Goal: Task Accomplishment & Management: Manage account settings

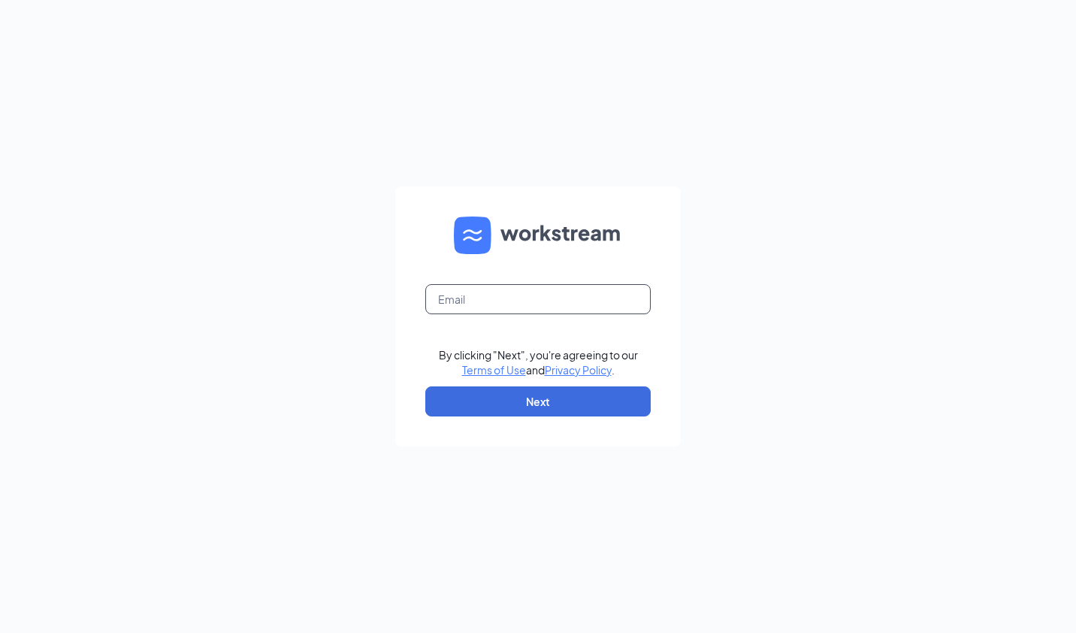
click at [465, 298] on input "text" at bounding box center [538, 299] width 226 height 30
type input "[EMAIL_ADDRESS][DOMAIN_NAME]"
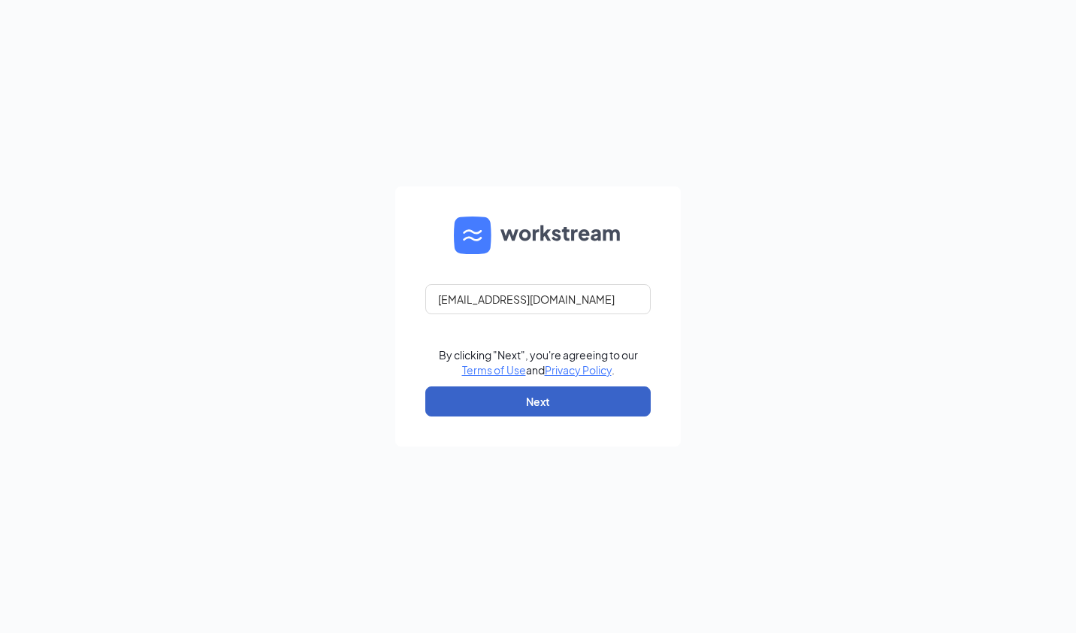
click at [512, 400] on button "Next" at bounding box center [538, 401] width 226 height 30
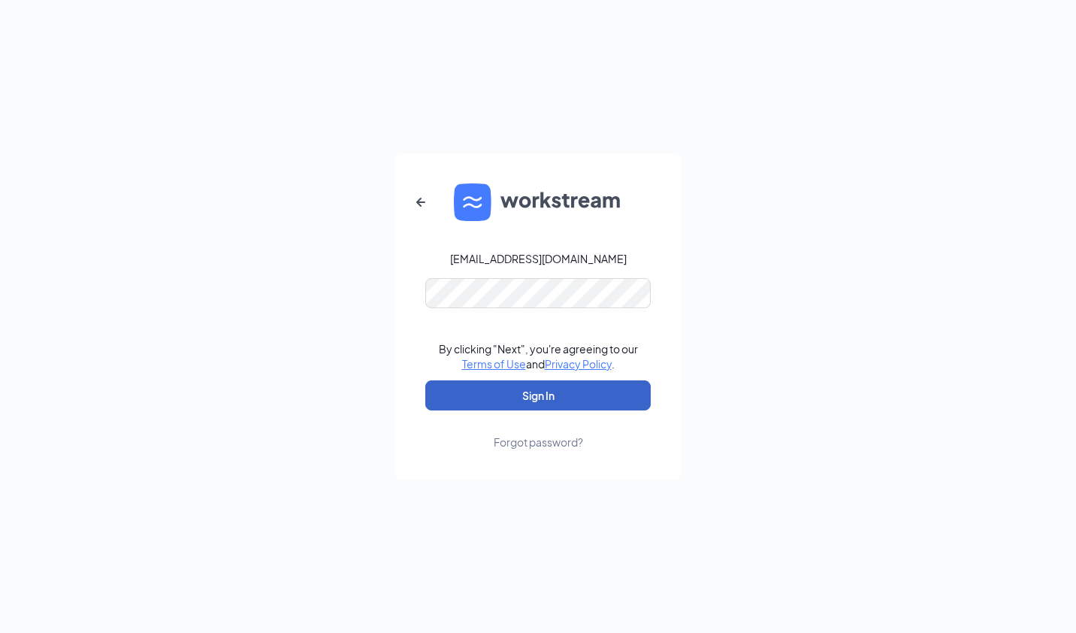
click at [528, 403] on button "Sign In" at bounding box center [538, 395] width 226 height 30
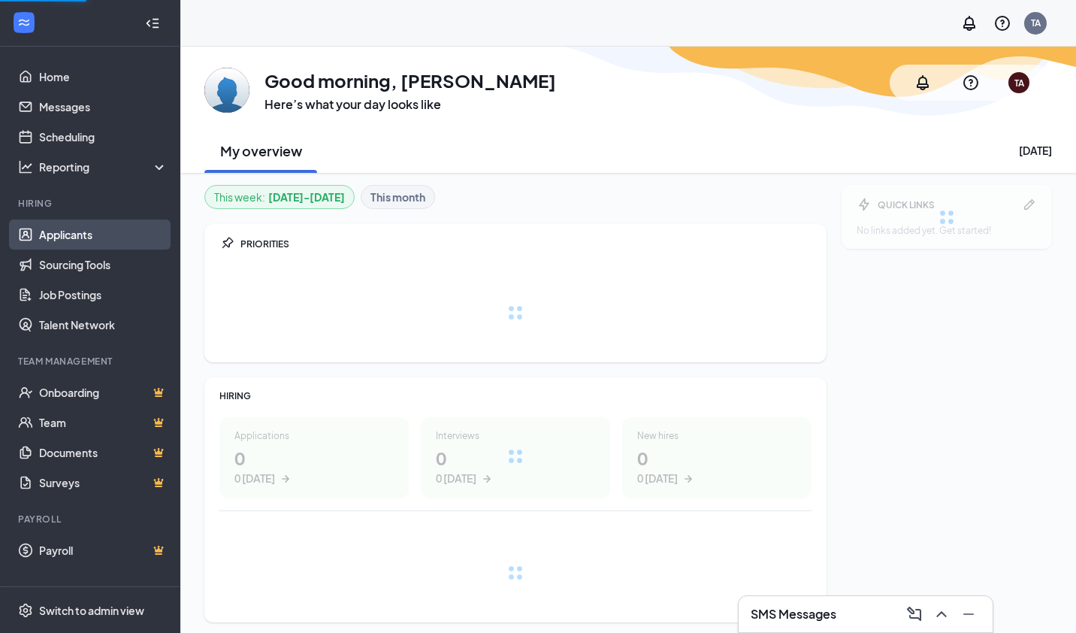
click at [73, 232] on link "Applicants" at bounding box center [103, 234] width 129 height 30
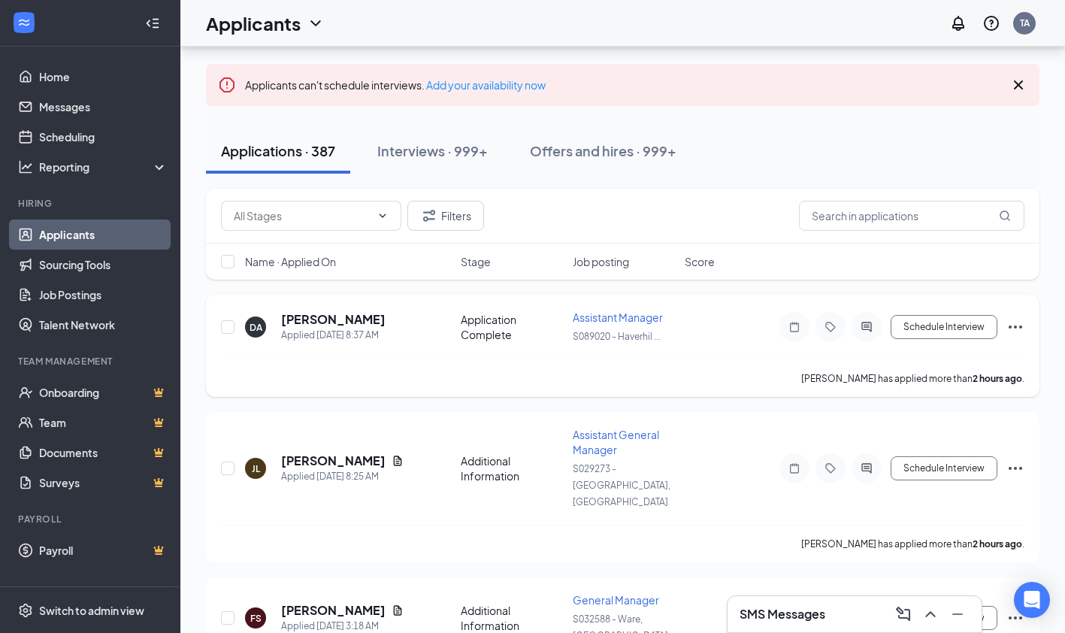
scroll to position [84, 0]
click at [392, 454] on icon "Document" at bounding box center [398, 460] width 12 height 12
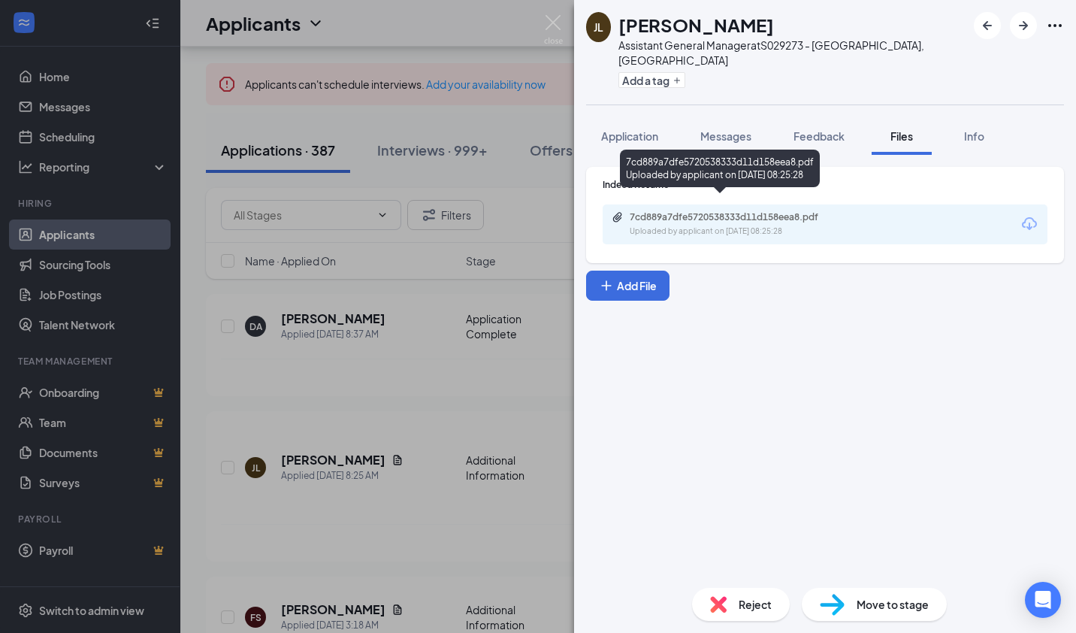
click at [690, 226] on div "Uploaded by applicant on Sep 16, 2025 at 08:25:28" at bounding box center [743, 232] width 226 height 12
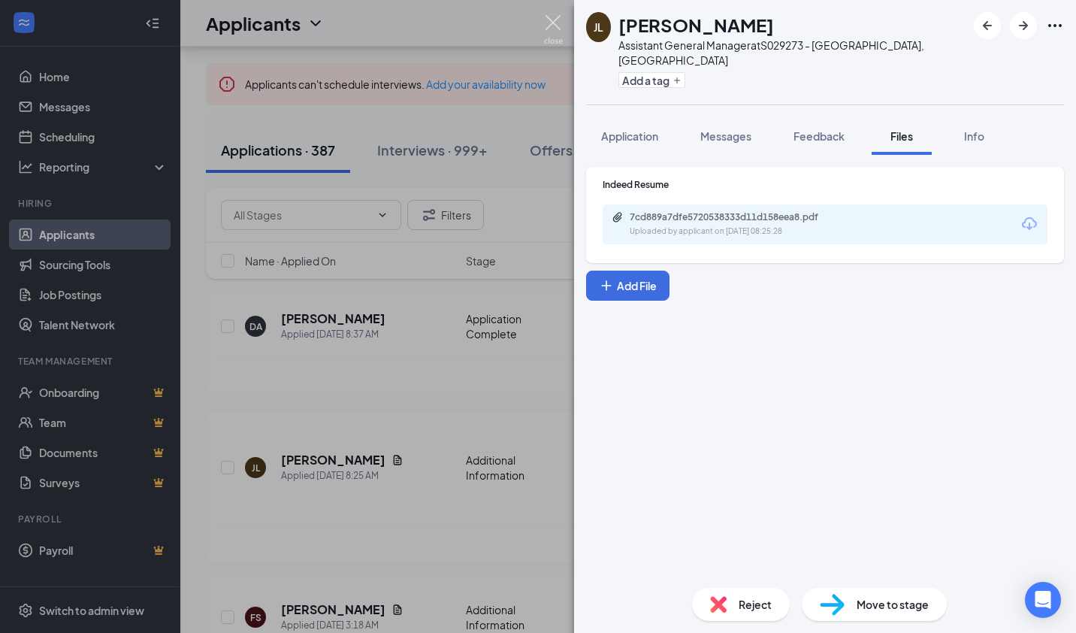
click at [555, 24] on img at bounding box center [553, 29] width 19 height 29
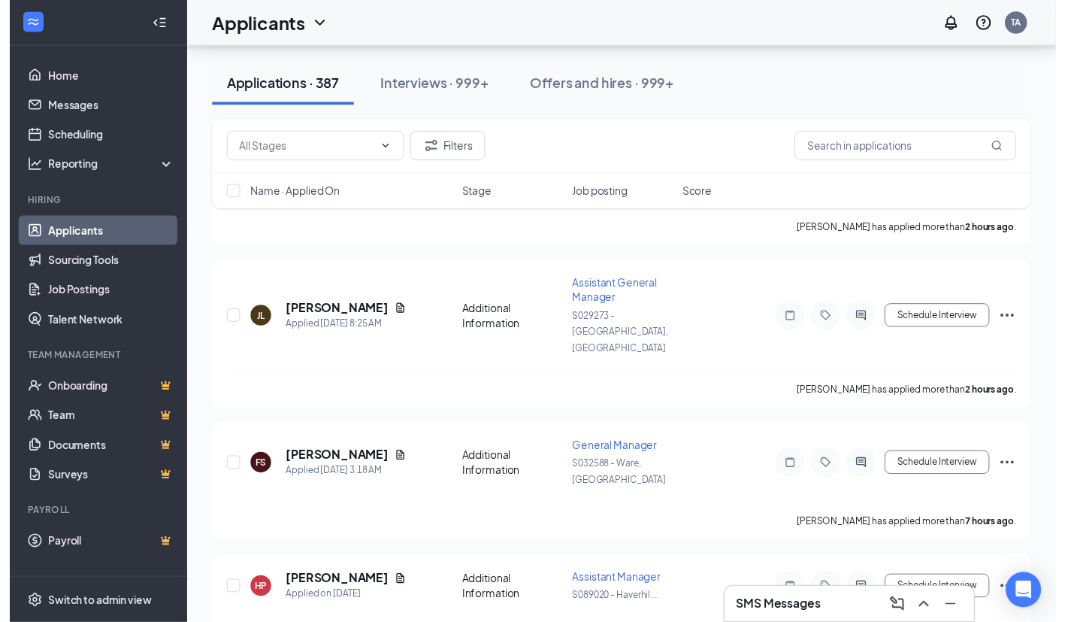
scroll to position [250, 0]
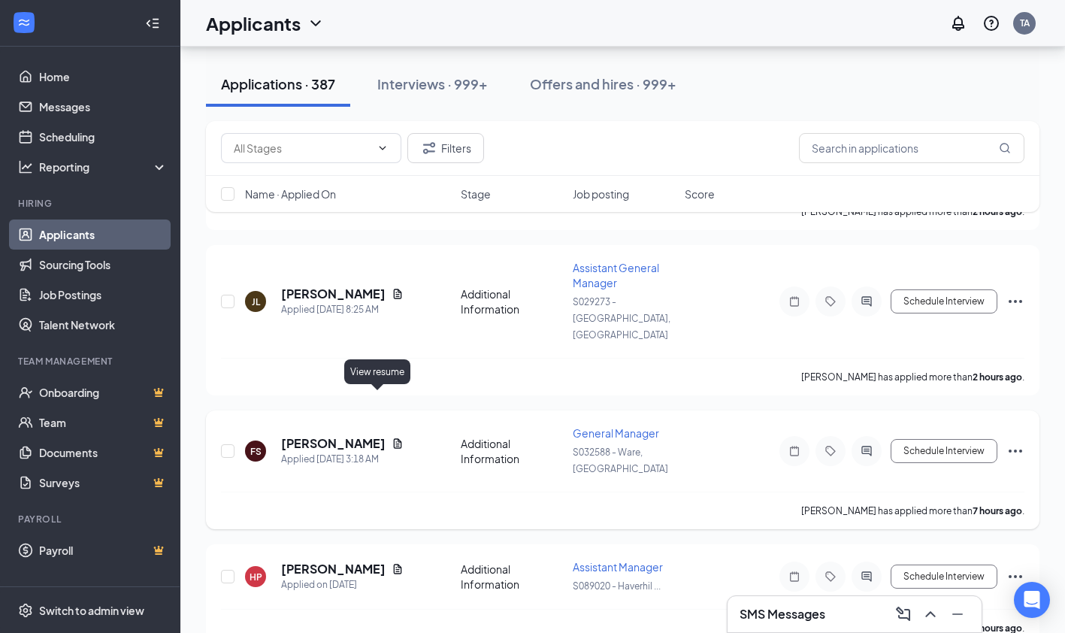
click at [392, 437] on icon "Document" at bounding box center [398, 443] width 12 height 12
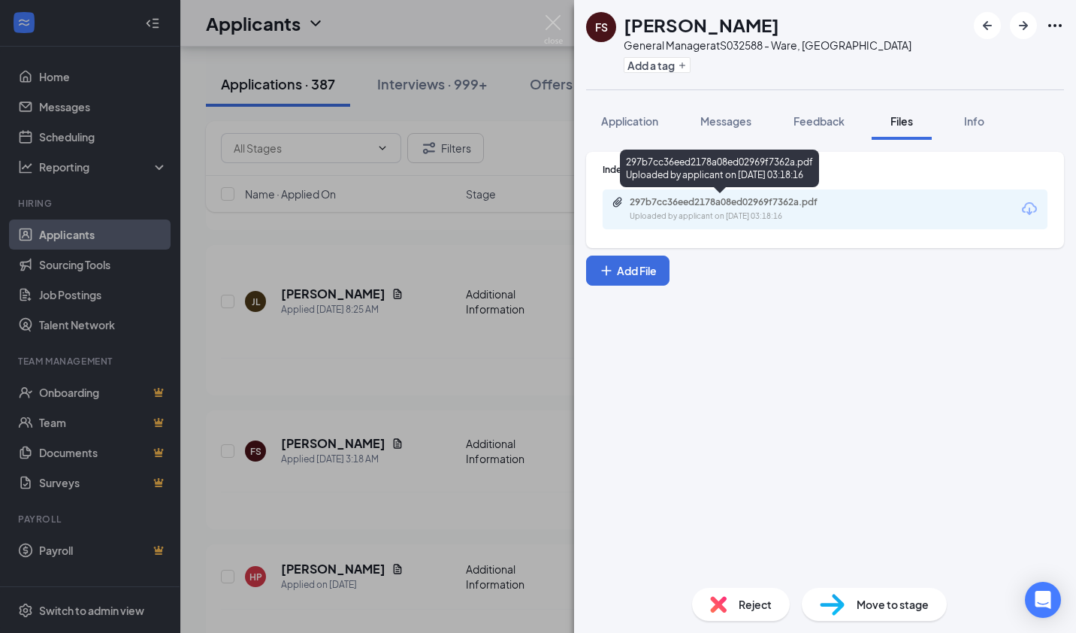
click at [663, 214] on div "Uploaded by applicant on Sep 16, 2025 at 03:18:16" at bounding box center [743, 216] width 226 height 12
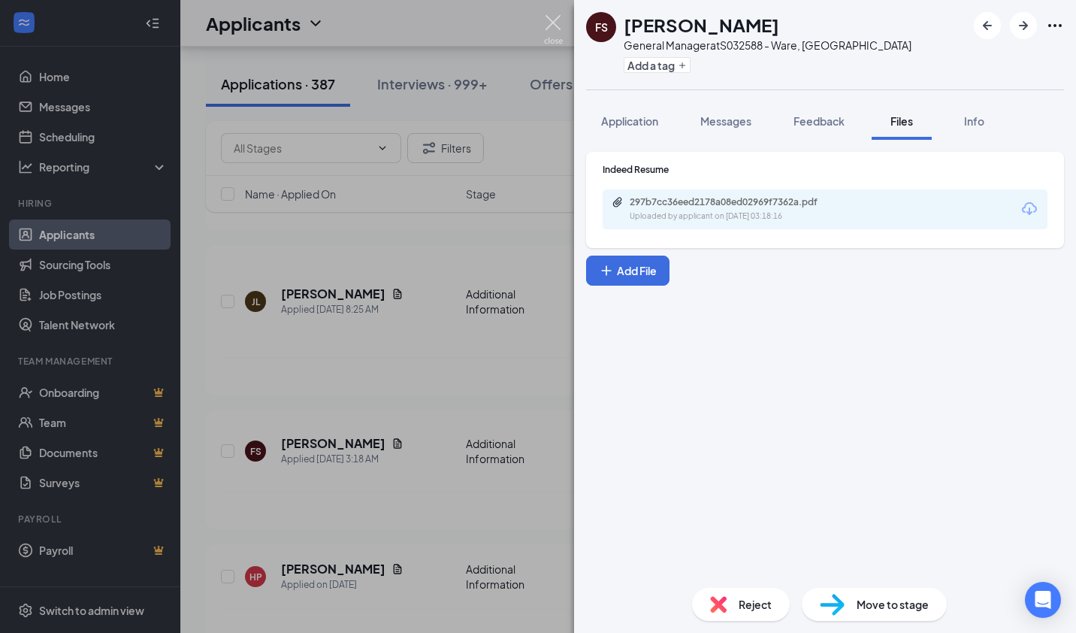
click at [558, 24] on img at bounding box center [553, 29] width 19 height 29
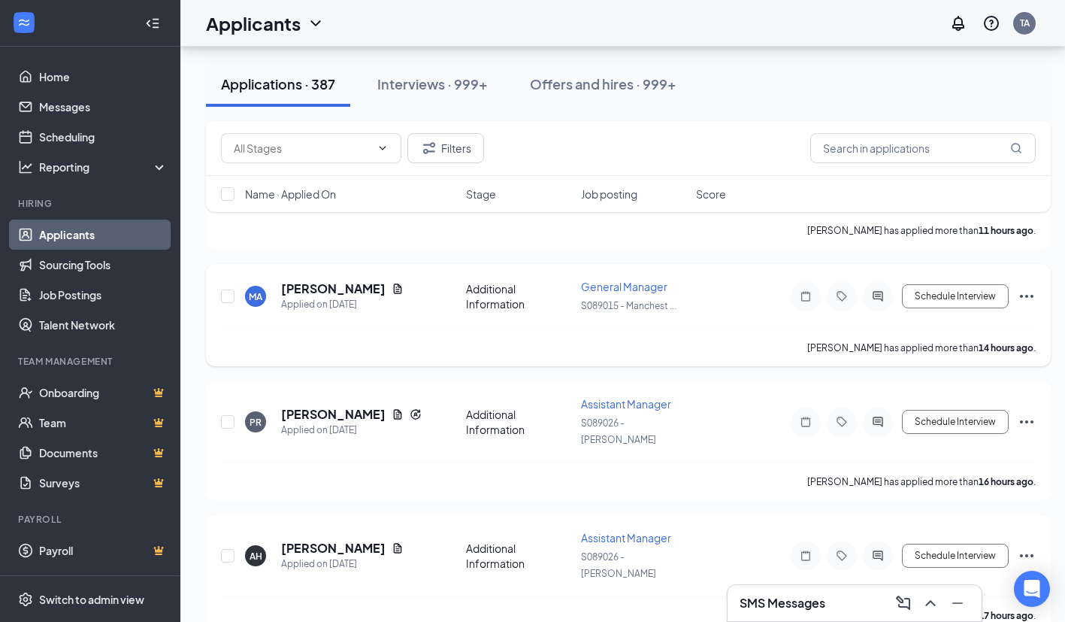
scroll to position [707, 0]
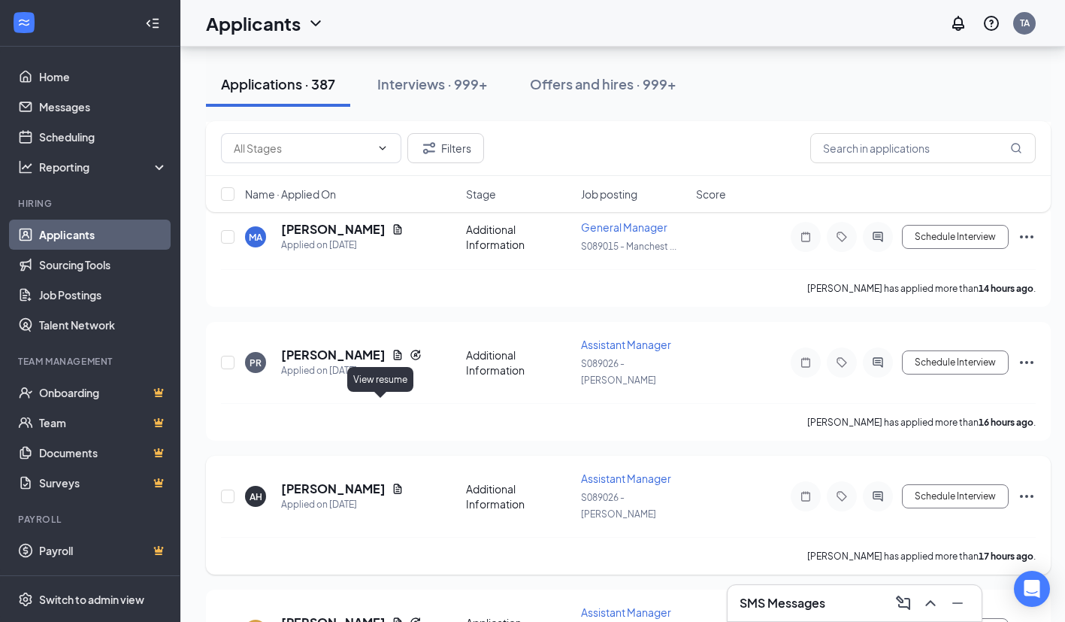
click at [394, 483] on icon "Document" at bounding box center [398, 488] width 8 height 10
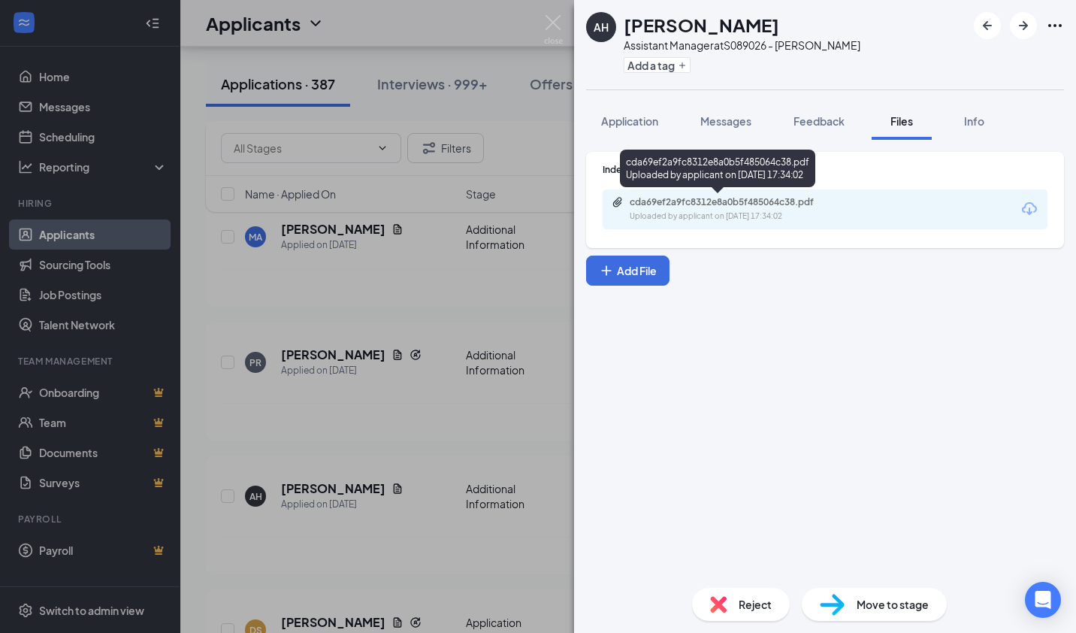
click at [655, 203] on div "cda69ef2a9fc8312e8a0b5f485064c38.pdf" at bounding box center [735, 202] width 210 height 12
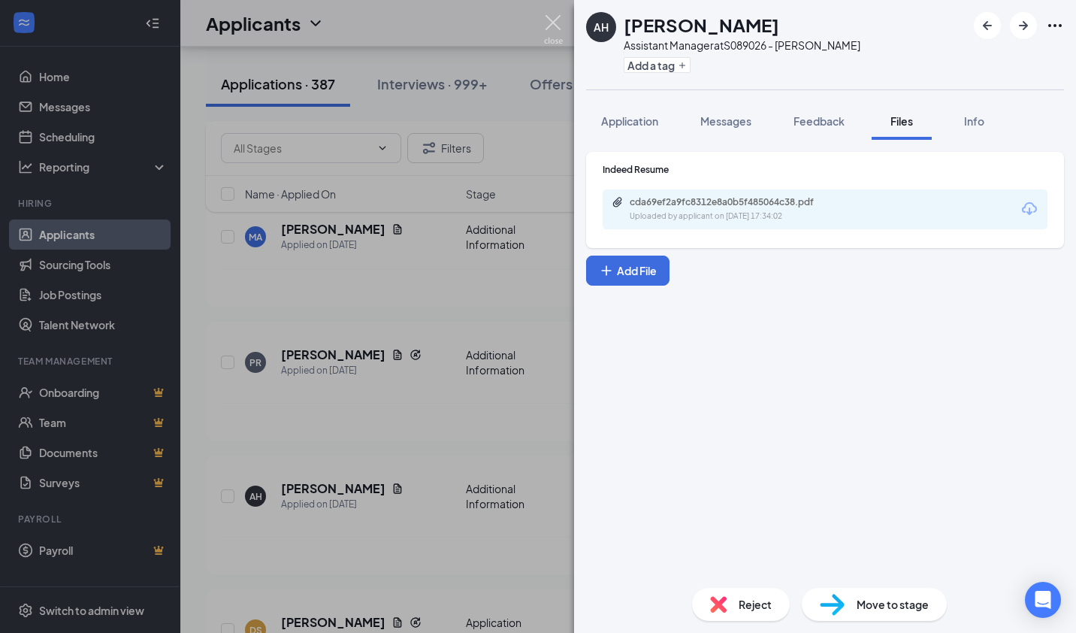
click at [552, 23] on img at bounding box center [553, 29] width 19 height 29
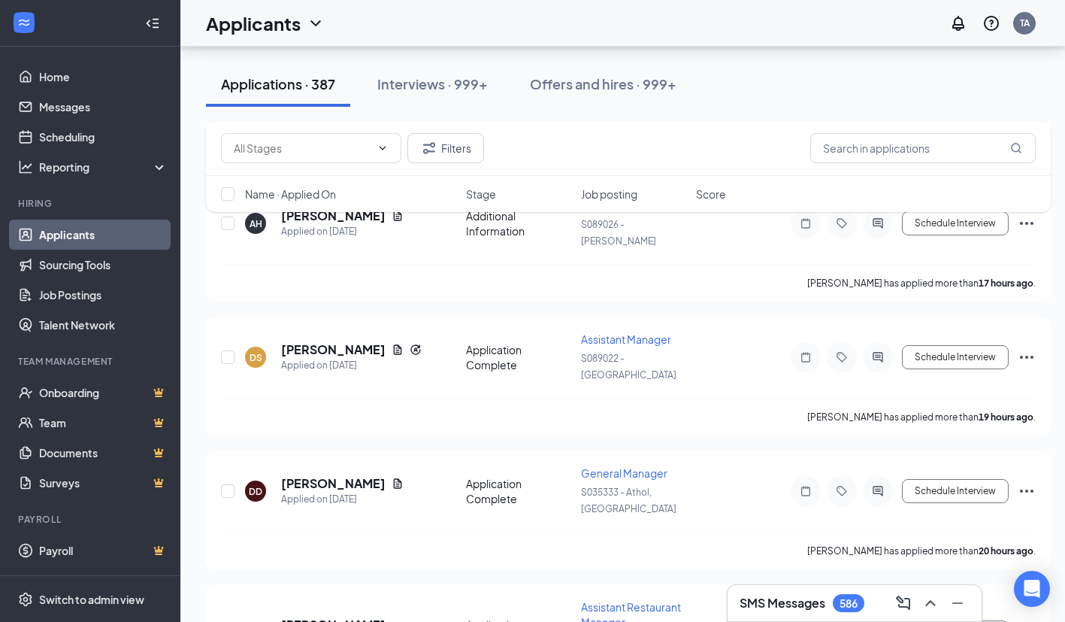
scroll to position [981, 0]
click at [394, 477] on icon "Document" at bounding box center [398, 482] width 8 height 10
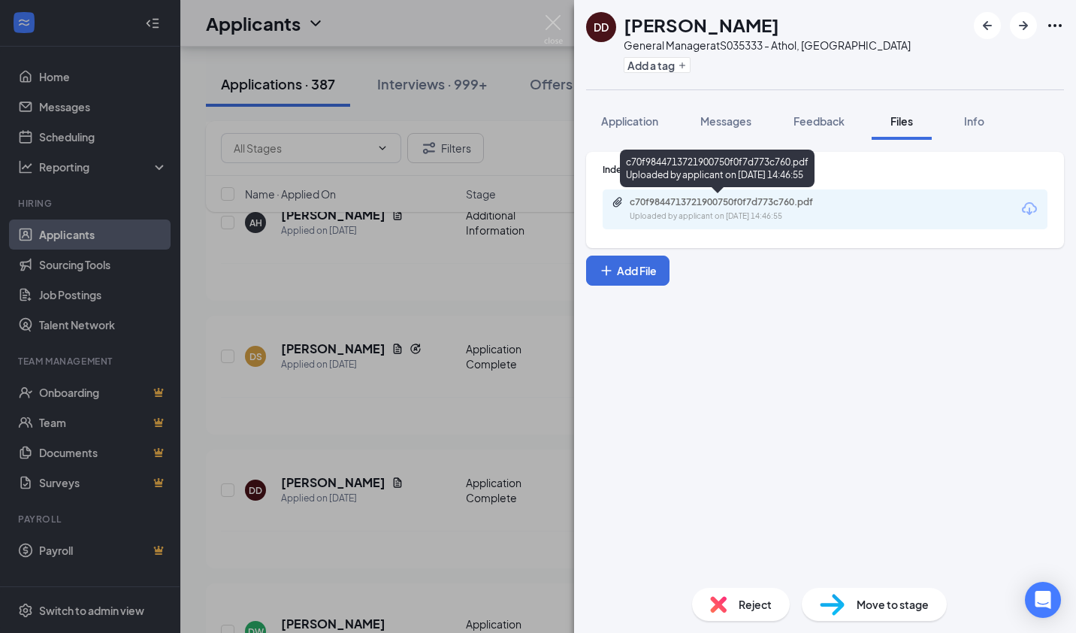
click at [689, 205] on div "c70f9844713721900750f0f7d773c760.pdf" at bounding box center [735, 202] width 210 height 12
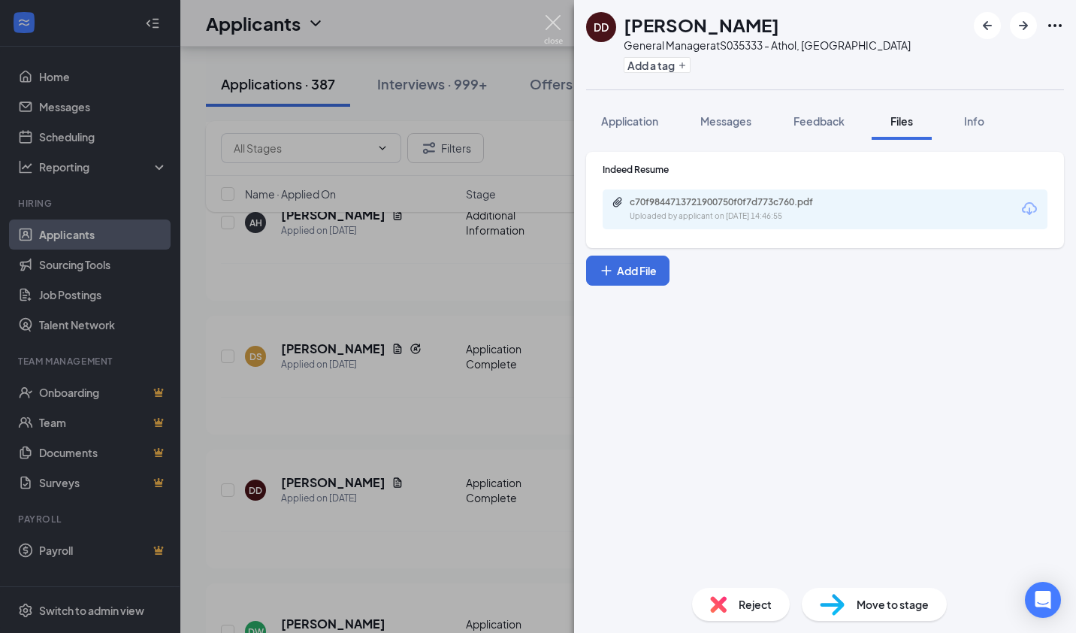
click at [556, 17] on img at bounding box center [553, 29] width 19 height 29
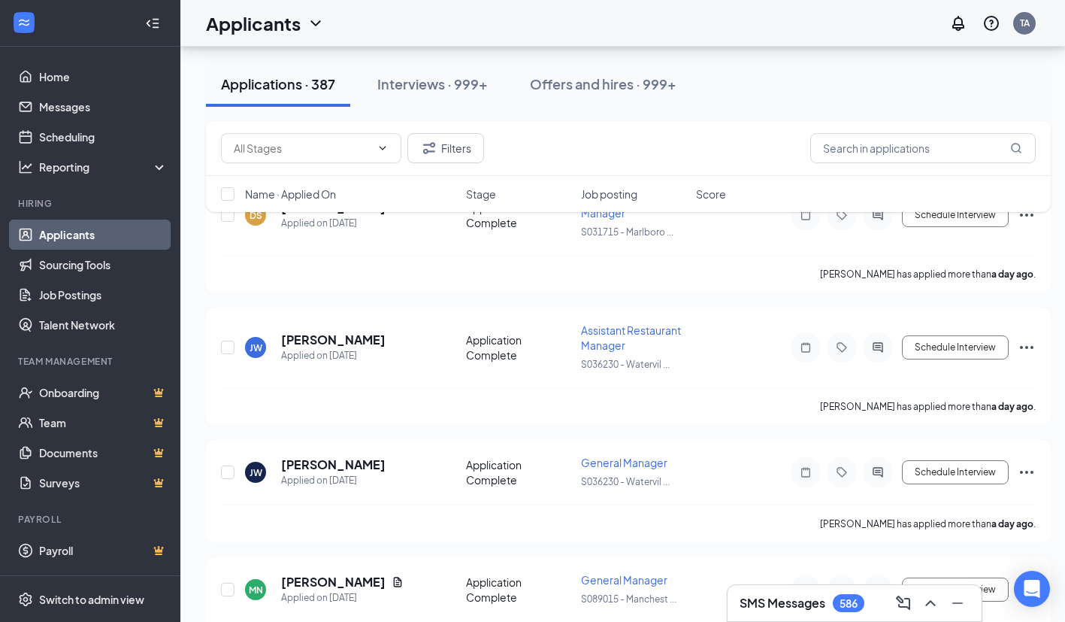
scroll to position [2125, 0]
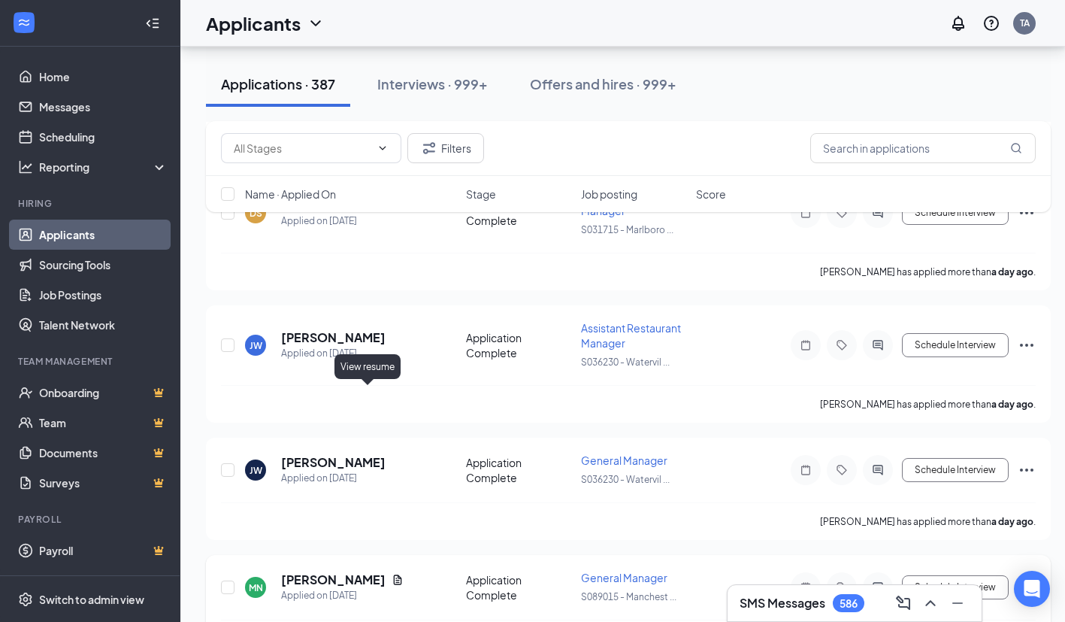
click at [392, 574] on icon "Document" at bounding box center [398, 580] width 12 height 12
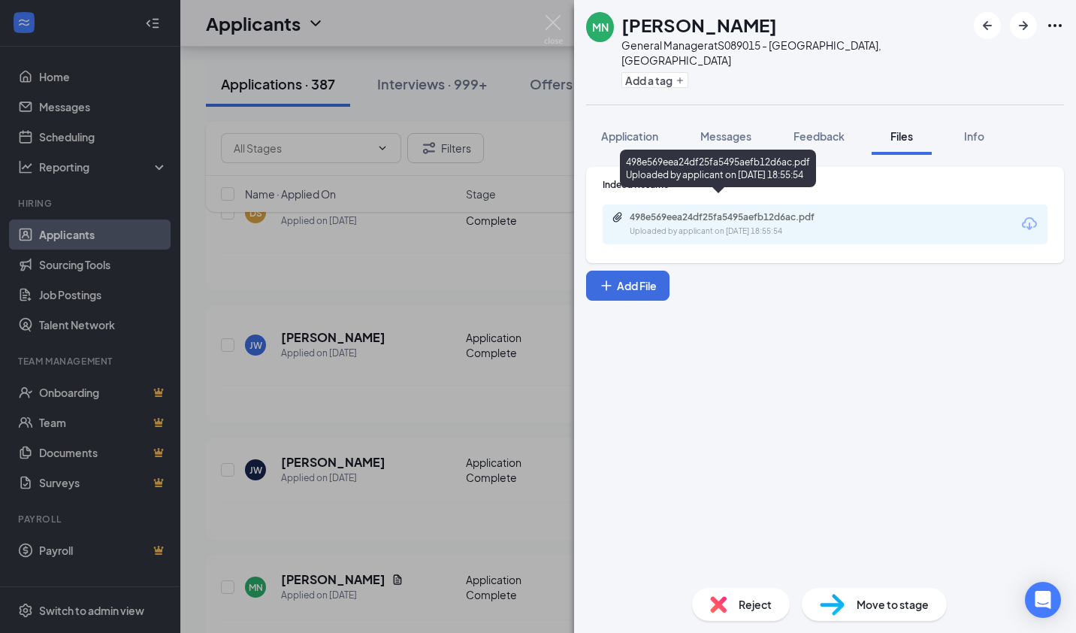
click at [643, 211] on div "498e569eea24df25fa5495aefb12d6ac.pdf" at bounding box center [735, 217] width 210 height 12
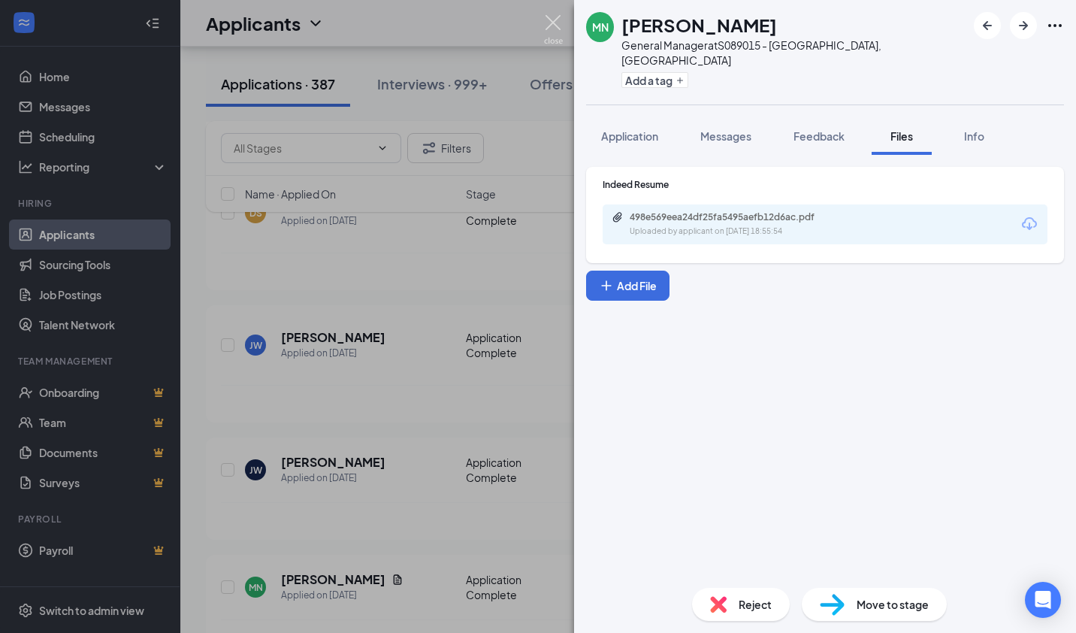
click at [550, 21] on img at bounding box center [553, 29] width 19 height 29
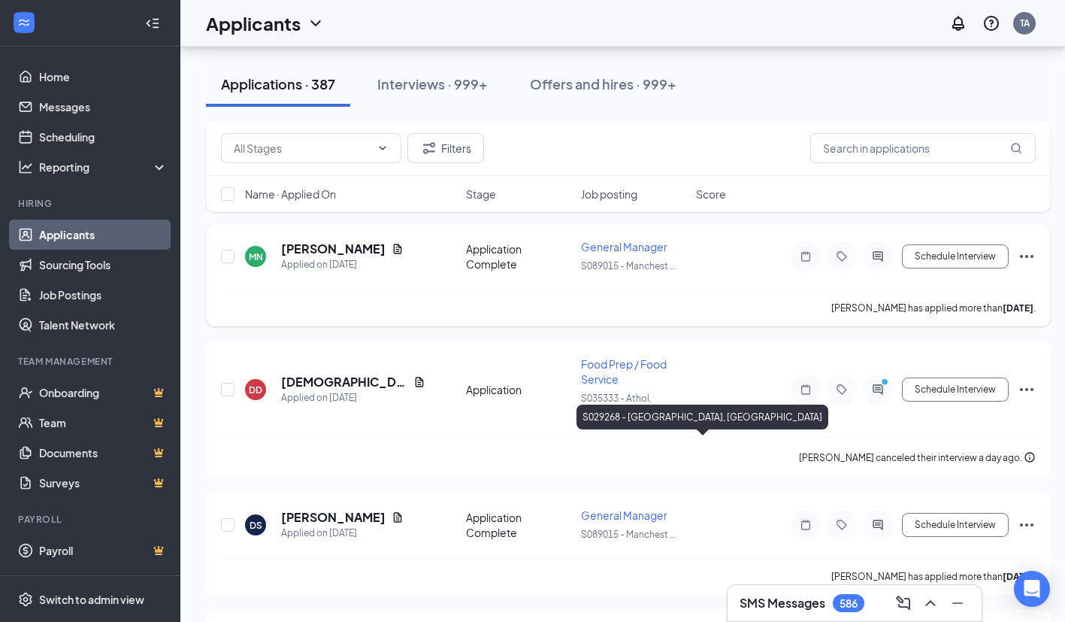
scroll to position [2465, 0]
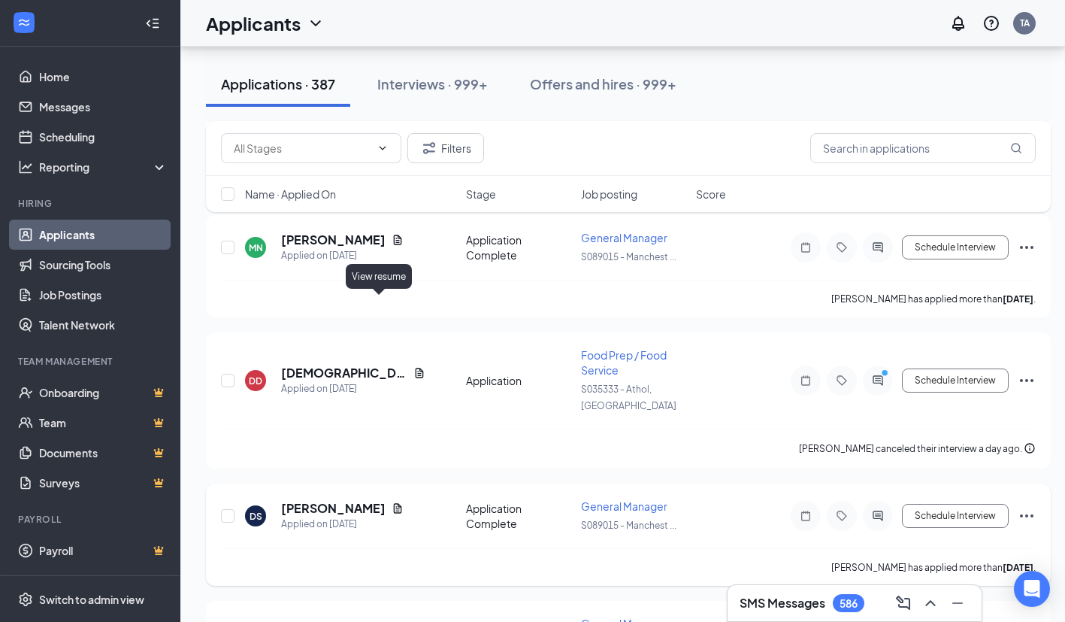
click at [392, 502] on icon "Document" at bounding box center [398, 508] width 12 height 12
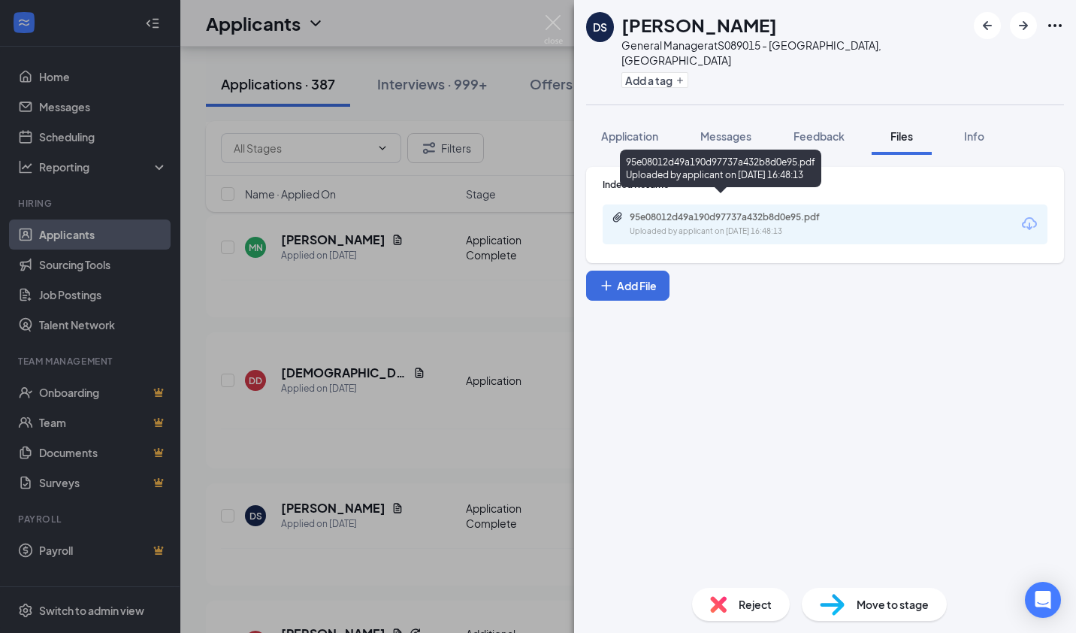
click at [657, 211] on div "95e08012d49a190d97737a432b8d0e95.pdf" at bounding box center [735, 217] width 210 height 12
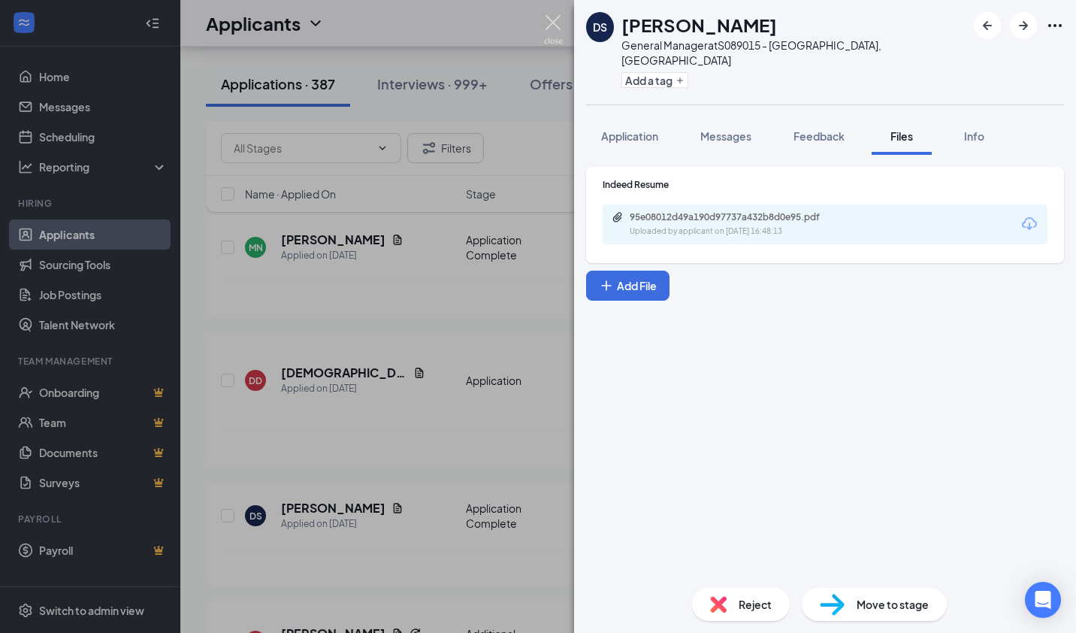
click at [549, 27] on img at bounding box center [553, 29] width 19 height 29
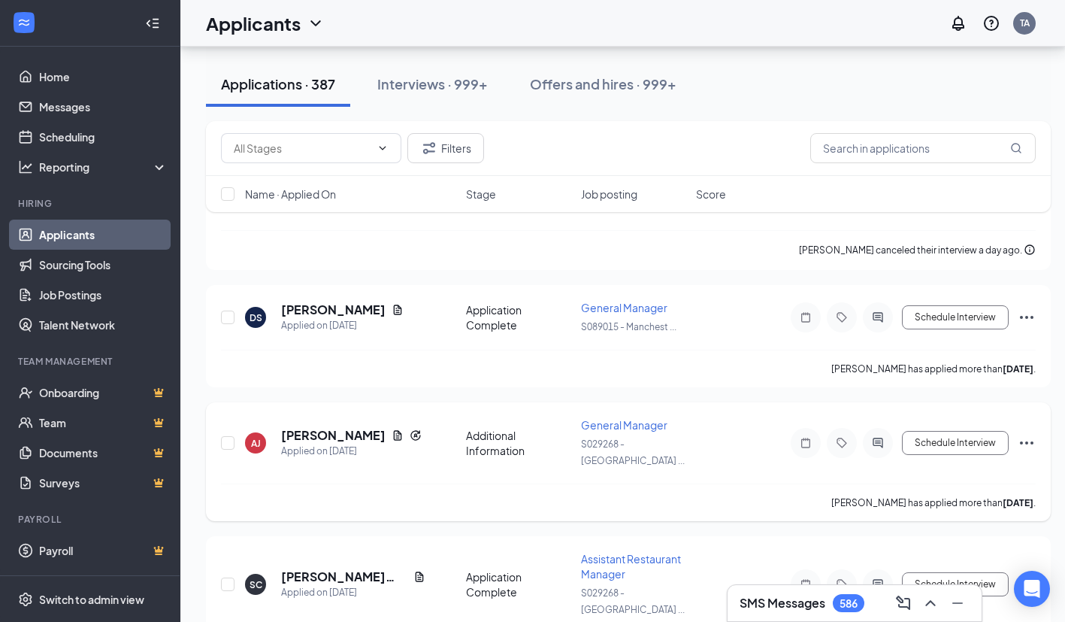
scroll to position [2664, 0]
click at [416, 570] on icon "Document" at bounding box center [419, 576] width 12 height 12
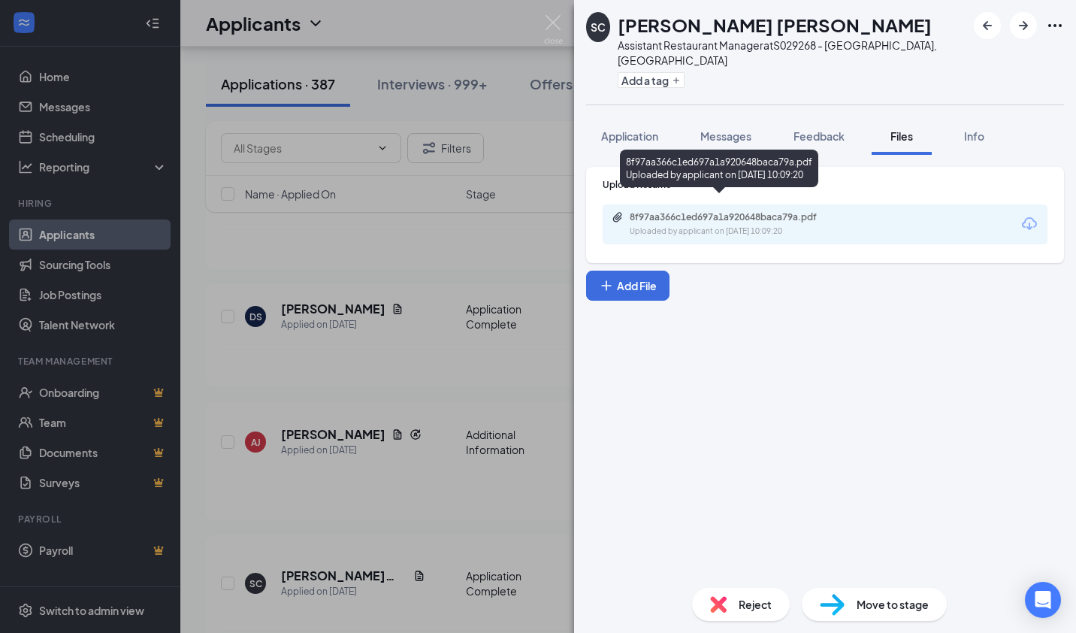
click at [661, 211] on div "8f97aa366c1ed697a1a920648baca79a.pdf" at bounding box center [735, 217] width 210 height 12
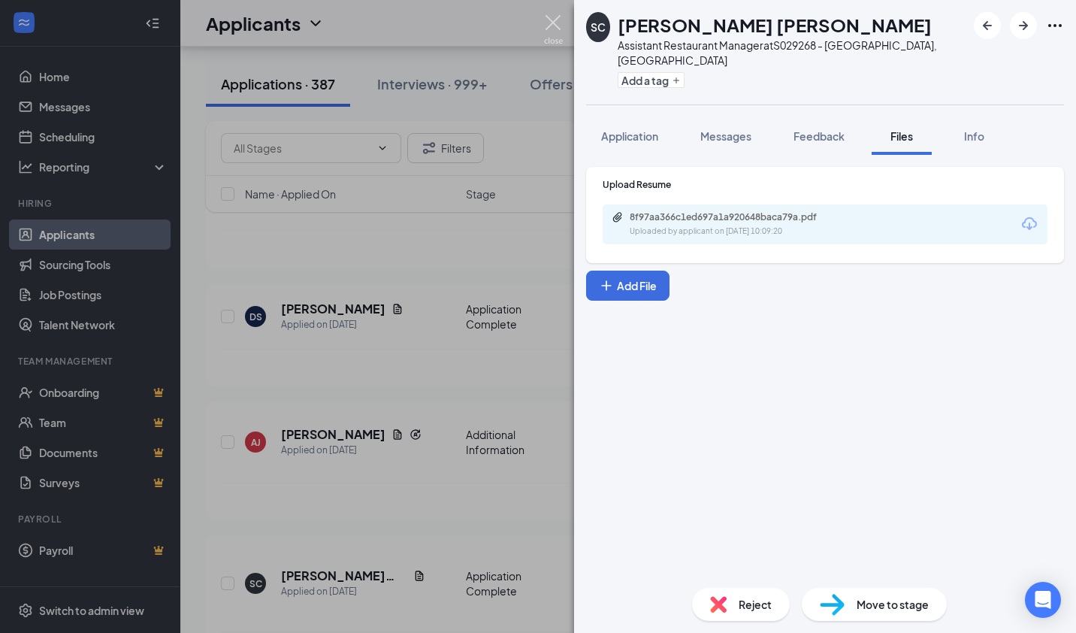
click at [555, 26] on img at bounding box center [553, 29] width 19 height 29
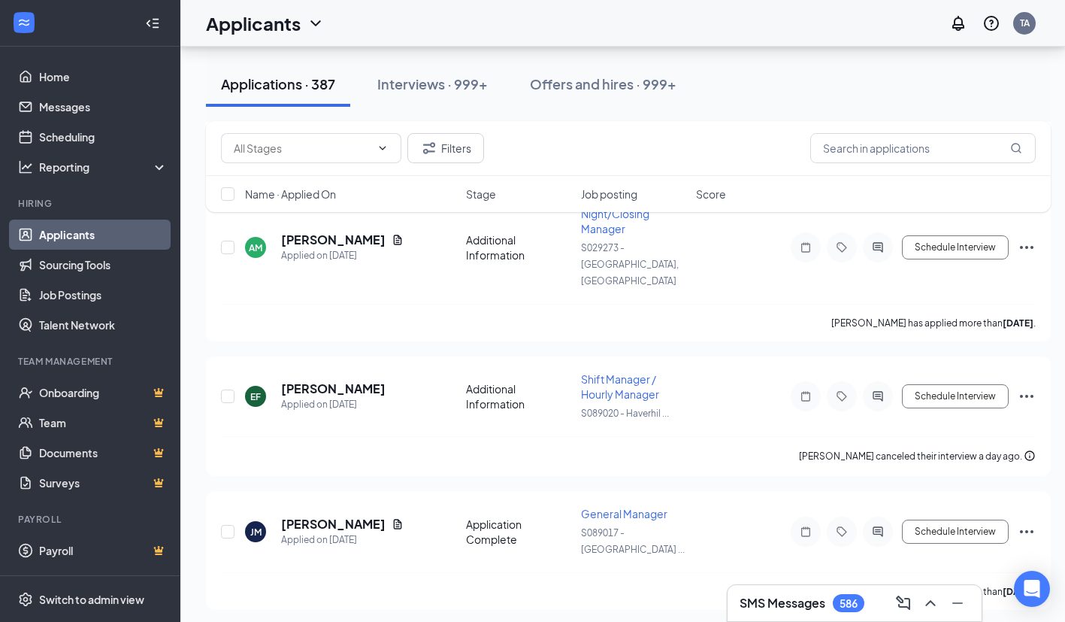
scroll to position [3440, 0]
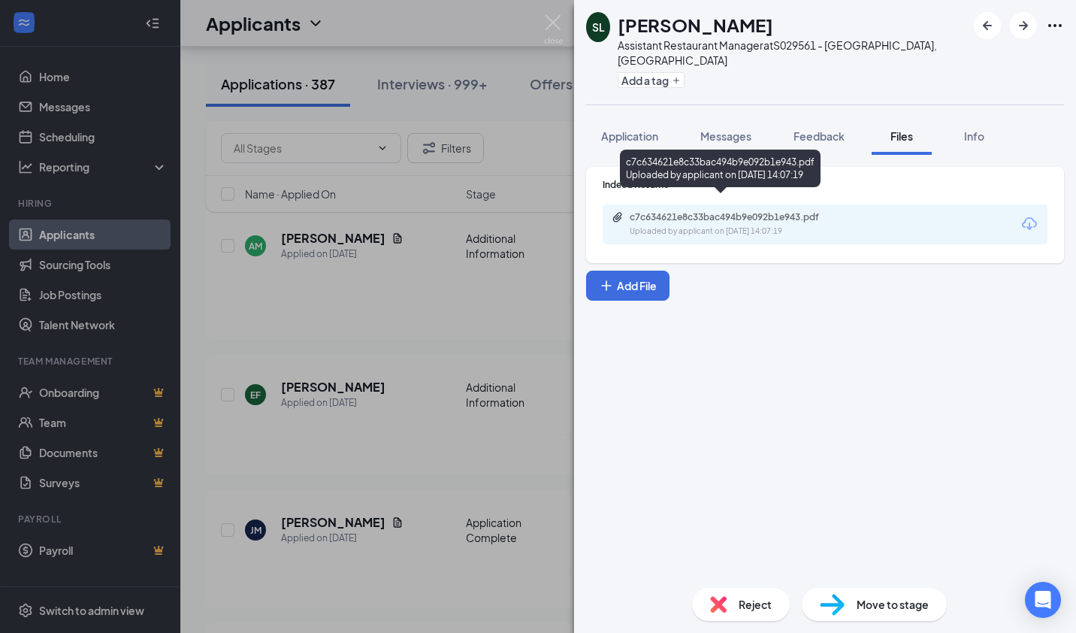
click at [647, 211] on div "c7c634621e8c33bac494b9e092b1e943.pdf Uploaded by applicant on Sep 13, 2025 at 1…" at bounding box center [734, 224] width 244 height 26
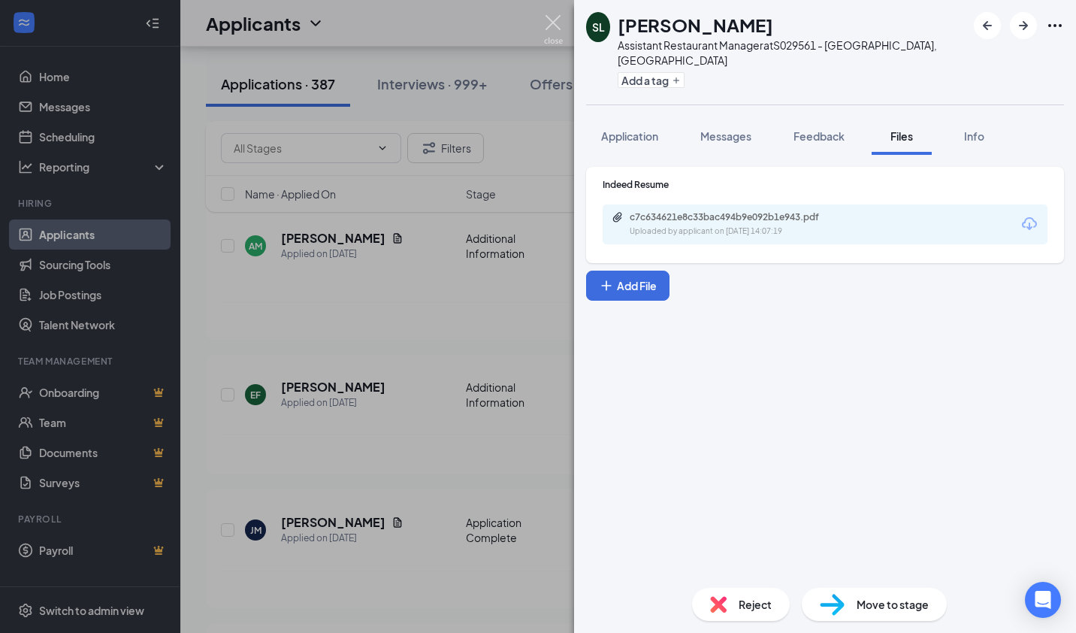
click at [550, 21] on img at bounding box center [553, 29] width 19 height 29
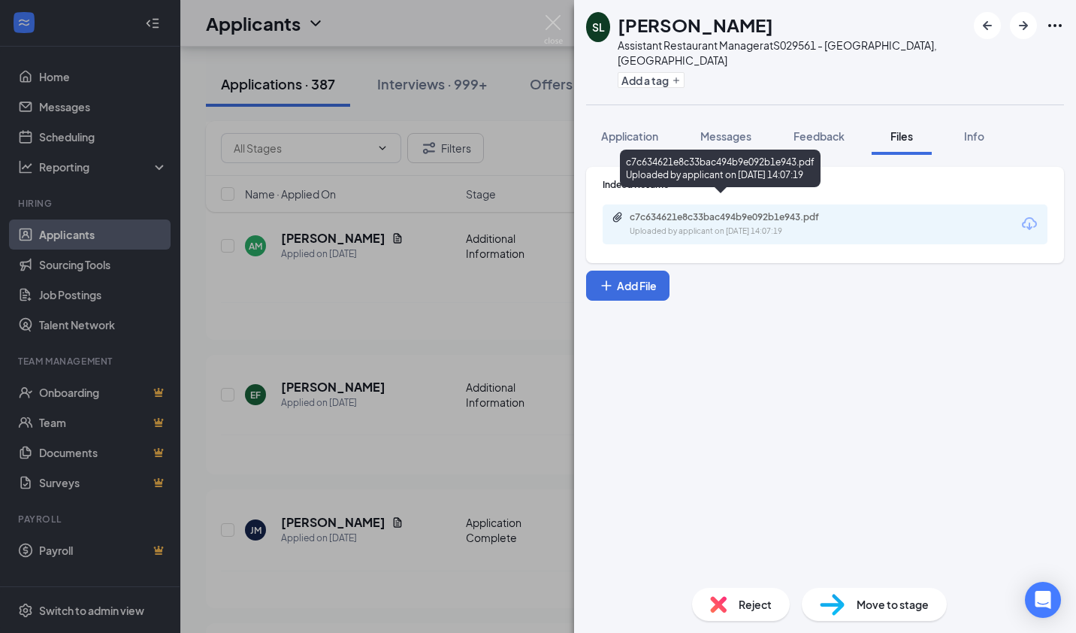
click at [663, 211] on div "c7c634621e8c33bac494b9e092b1e943.pdf" at bounding box center [735, 217] width 210 height 12
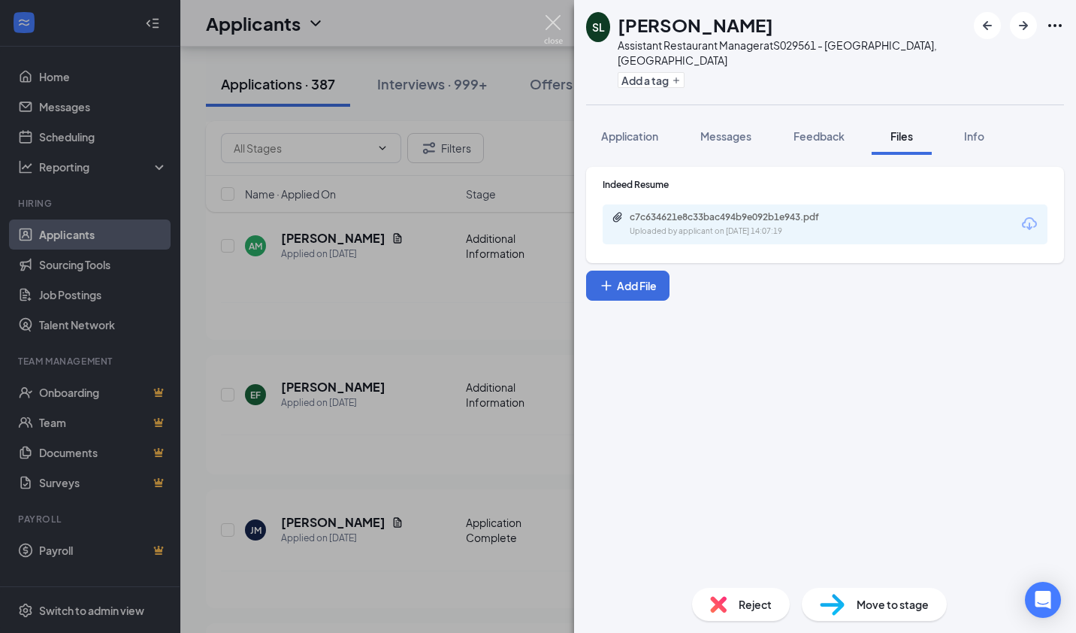
click at [552, 26] on img at bounding box center [553, 29] width 19 height 29
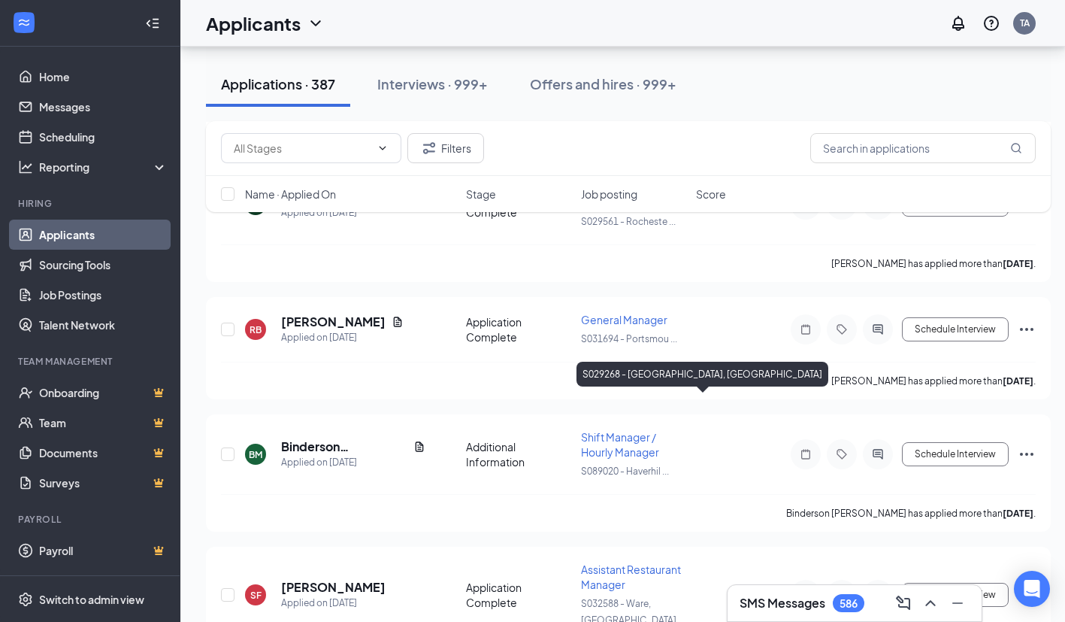
scroll to position [3900, 0]
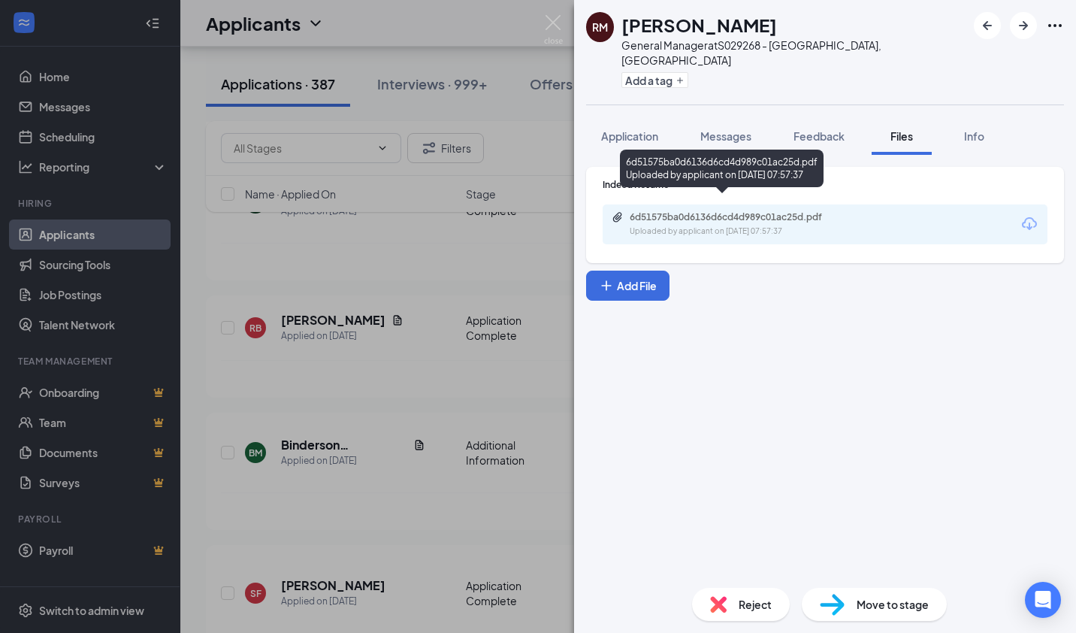
click at [670, 211] on div "6d51575ba0d6136d6cd4d989c01ac25d.pdf" at bounding box center [735, 217] width 210 height 12
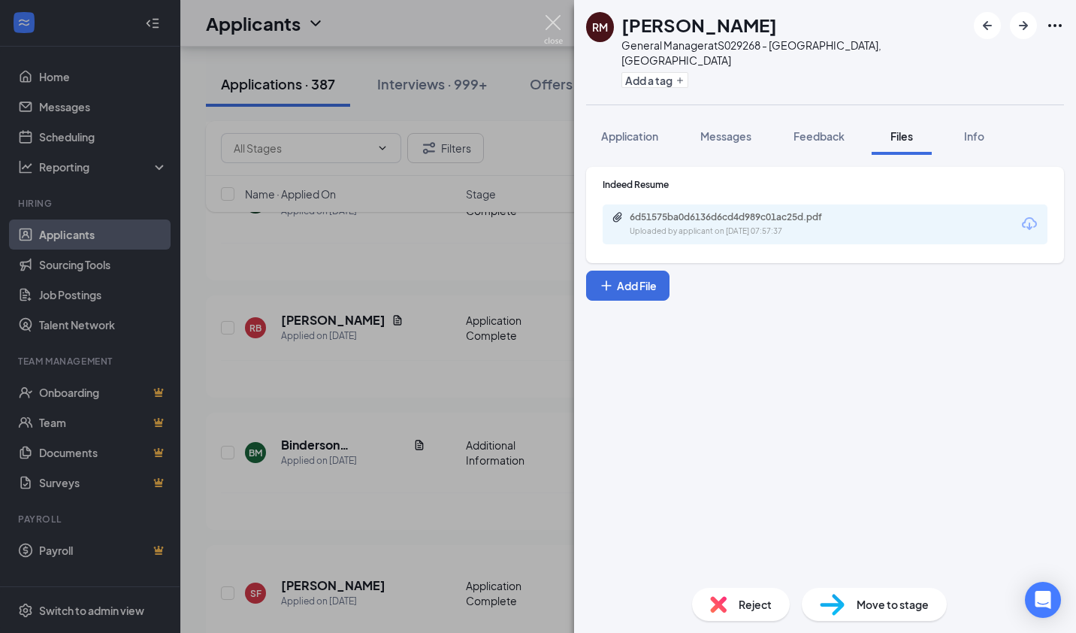
click at [555, 27] on img at bounding box center [553, 29] width 19 height 29
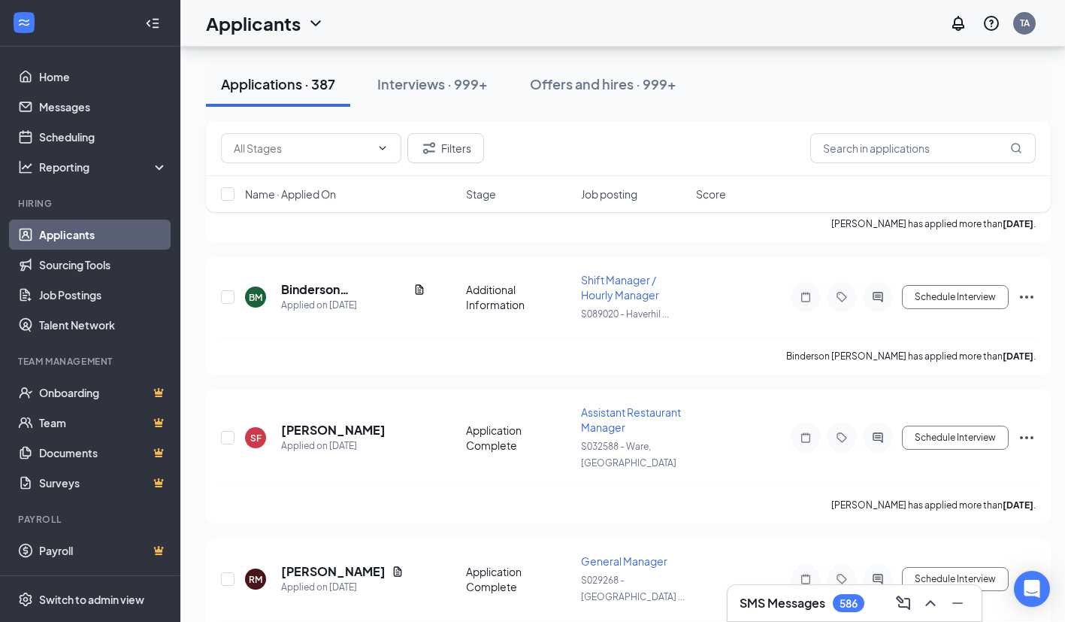
scroll to position [4056, 0]
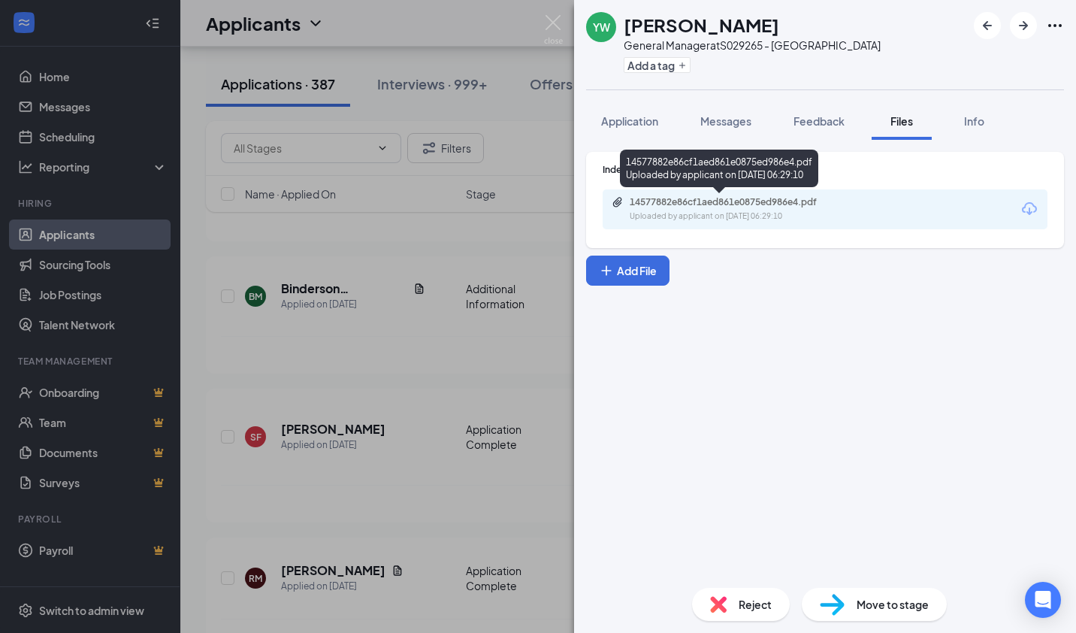
click at [661, 213] on div "Uploaded by applicant on Sep 13, 2025 at 06:29:10" at bounding box center [743, 216] width 226 height 12
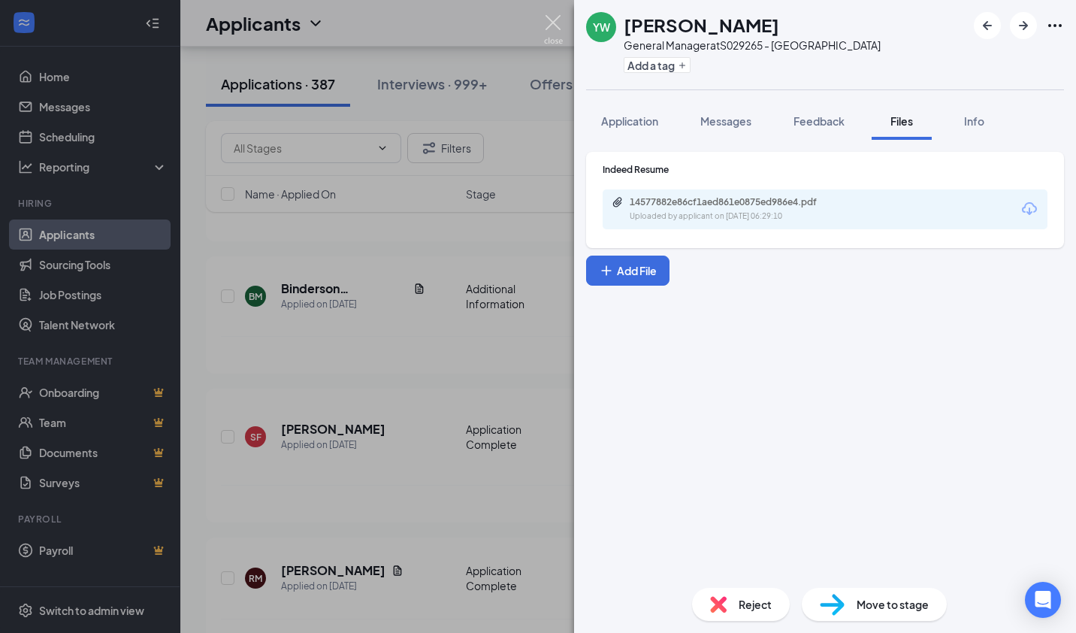
click at [552, 26] on img at bounding box center [553, 29] width 19 height 29
